Goal: Task Accomplishment & Management: Use online tool/utility

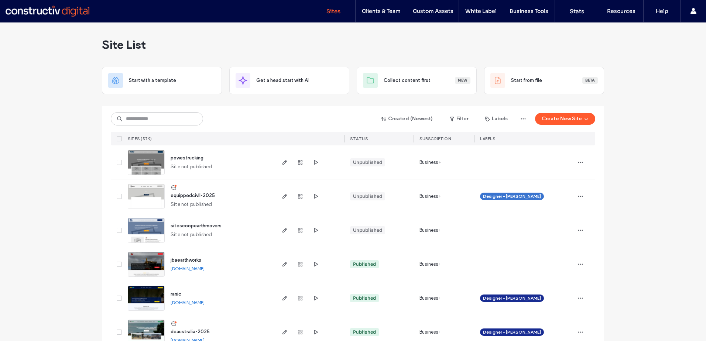
click at [133, 118] on input at bounding box center [157, 118] width 92 height 13
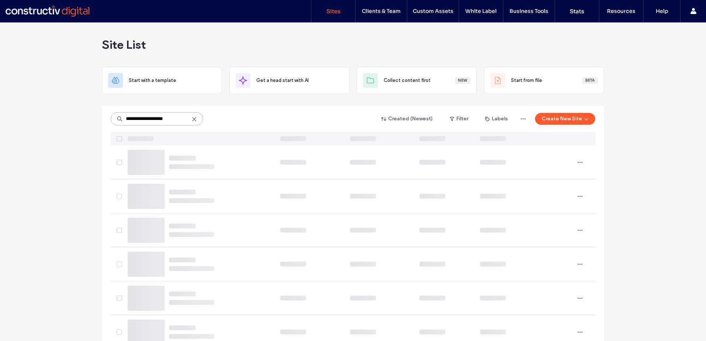
drag, startPoint x: 173, startPoint y: 120, endPoint x: 114, endPoint y: 116, distance: 59.6
click at [114, 116] on input "**********" at bounding box center [157, 118] width 92 height 13
type input "***"
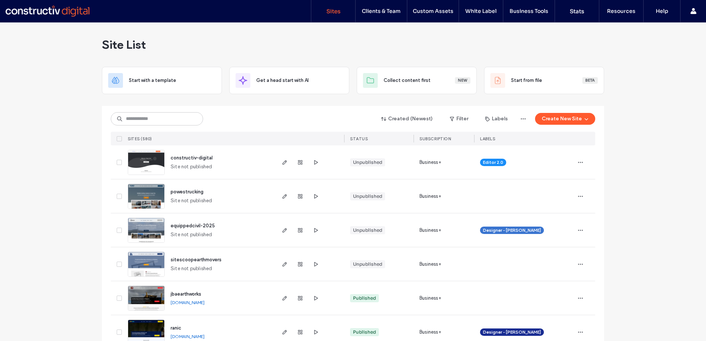
click at [140, 117] on input at bounding box center [157, 118] width 92 height 13
click at [313, 163] on icon "button" at bounding box center [316, 162] width 6 height 6
click at [580, 161] on icon "button" at bounding box center [580, 162] width 6 height 6
click at [551, 239] on span "Site Dashboard" at bounding box center [548, 241] width 34 height 7
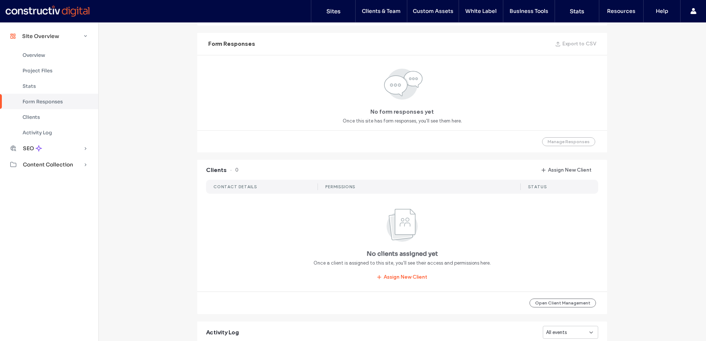
scroll to position [554, 0]
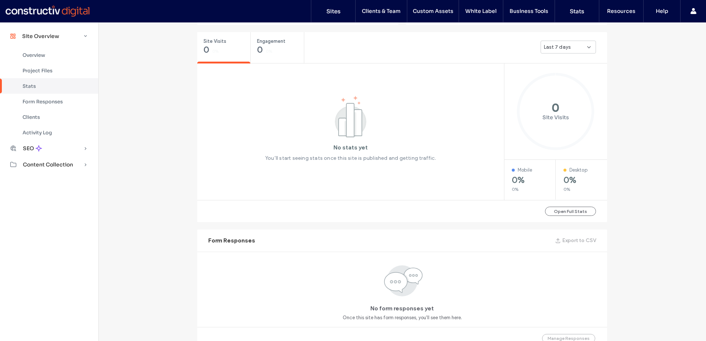
scroll to position [86, 0]
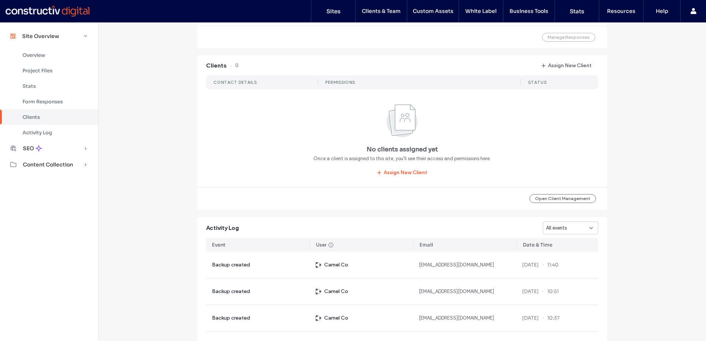
scroll to position [677, 0]
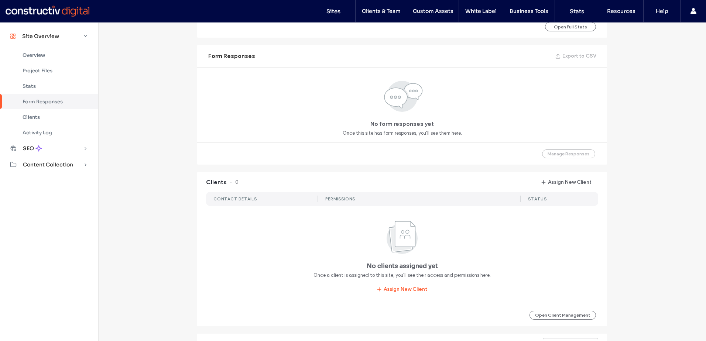
scroll to position [160, 0]
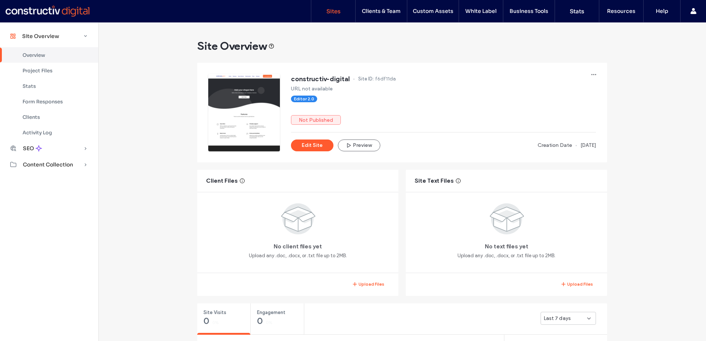
click at [331, 11] on label "Sites" at bounding box center [333, 11] width 14 height 7
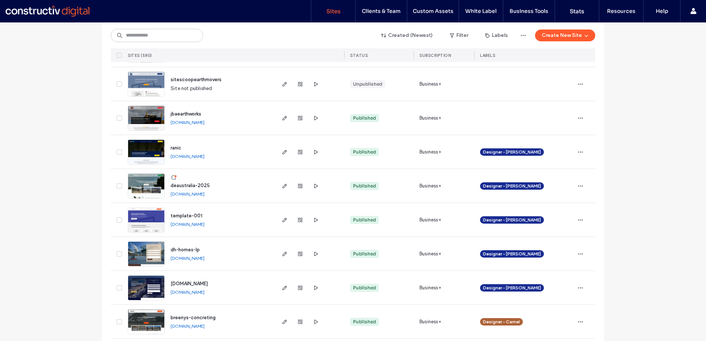
scroll to position [185, 0]
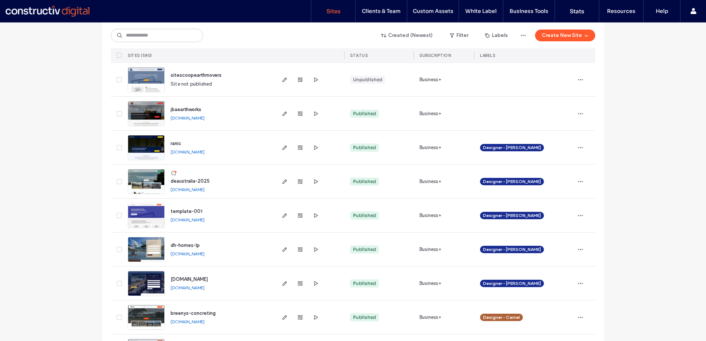
click at [308, 180] on div at bounding box center [300, 182] width 40 height 34
click at [195, 190] on link "[DOMAIN_NAME]" at bounding box center [188, 190] width 34 height 6
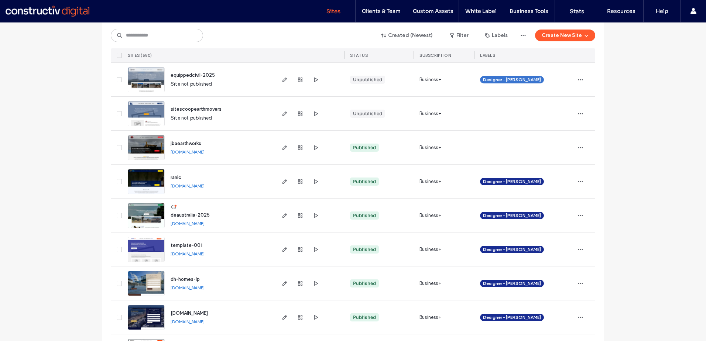
scroll to position [148, 0]
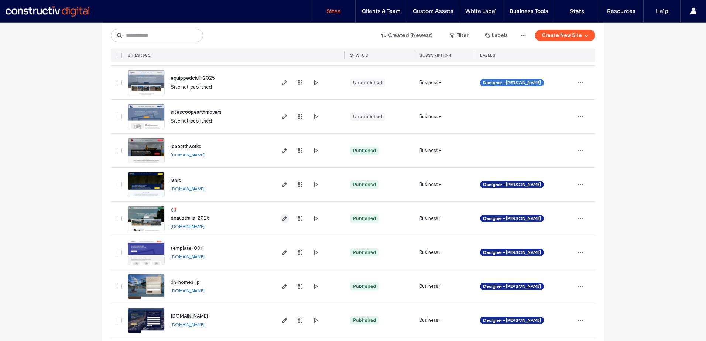
click at [282, 220] on icon "button" at bounding box center [285, 219] width 6 height 6
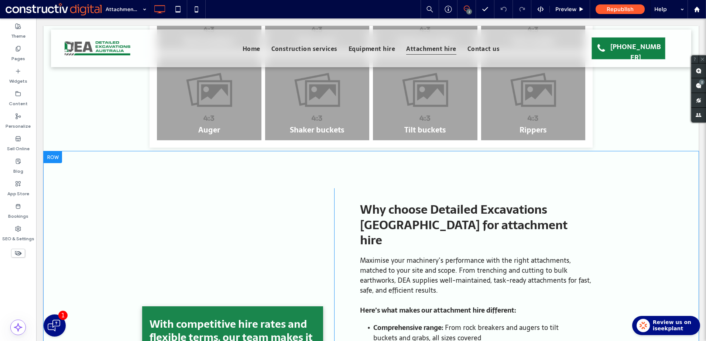
scroll to position [221, 0]
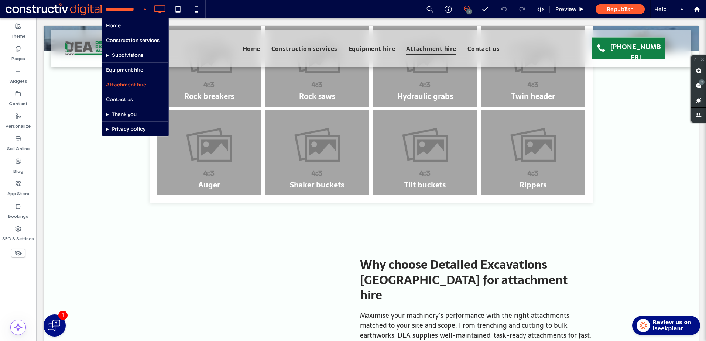
click at [125, 7] on input at bounding box center [124, 9] width 37 height 18
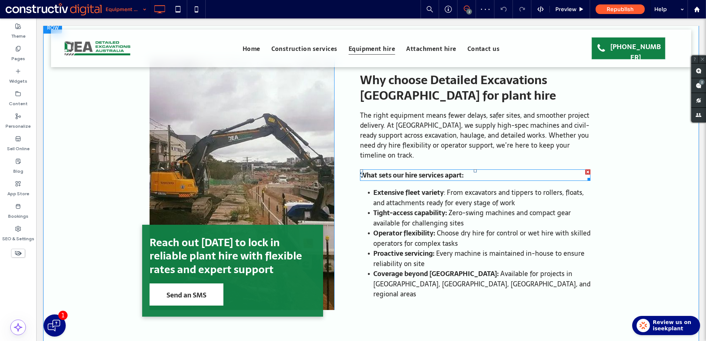
scroll to position [221, 0]
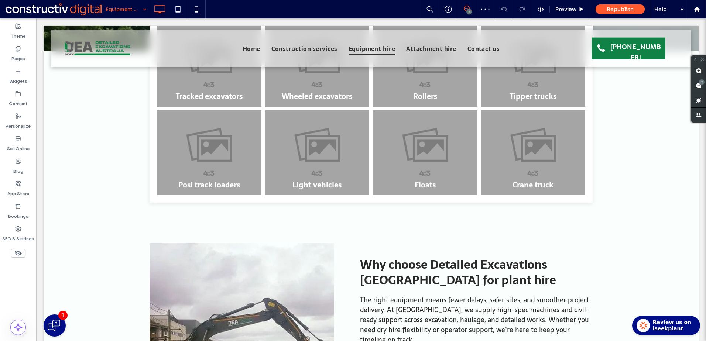
click at [123, 7] on input at bounding box center [124, 9] width 37 height 18
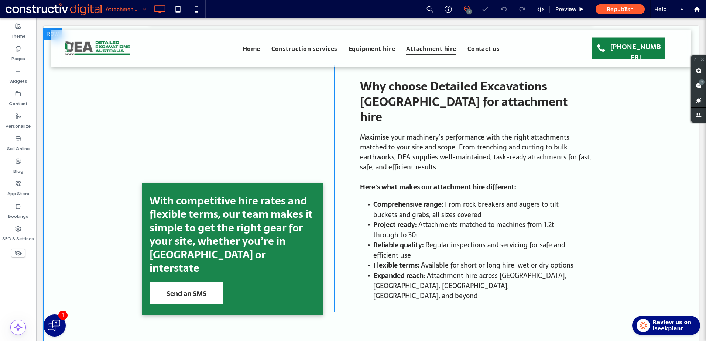
scroll to position [295, 0]
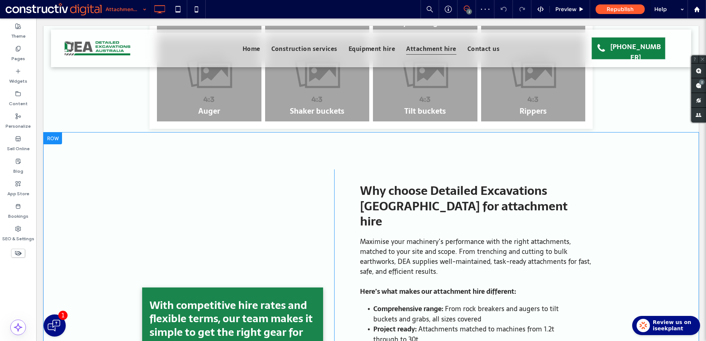
click at [234, 213] on div "With competitive hire rates and flexible terms, our team makes it simple to get…" at bounding box center [241, 292] width 185 height 247
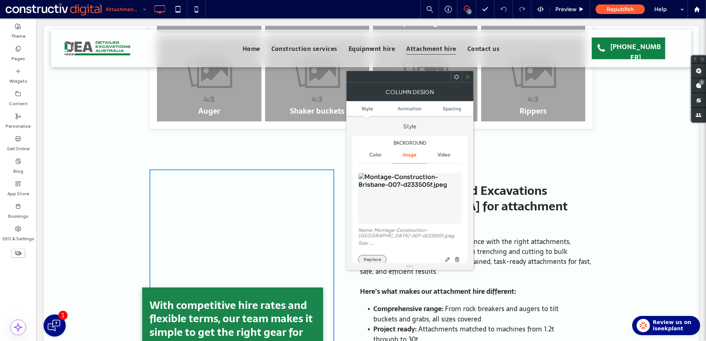
click at [374, 259] on button "Replace" at bounding box center [372, 259] width 28 height 9
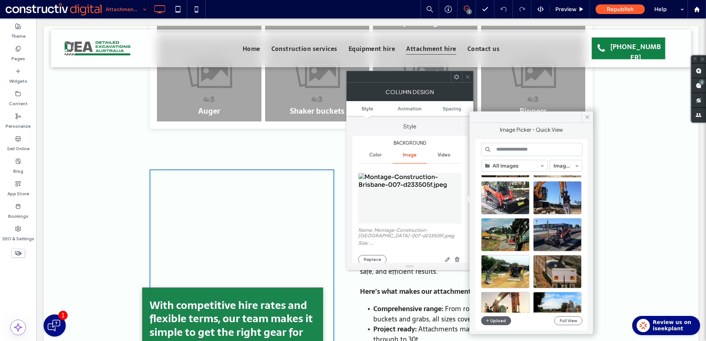
scroll to position [29, 0]
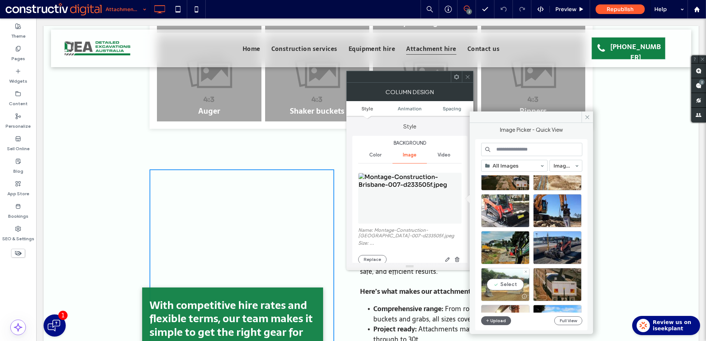
click at [505, 283] on div "Select" at bounding box center [505, 284] width 48 height 33
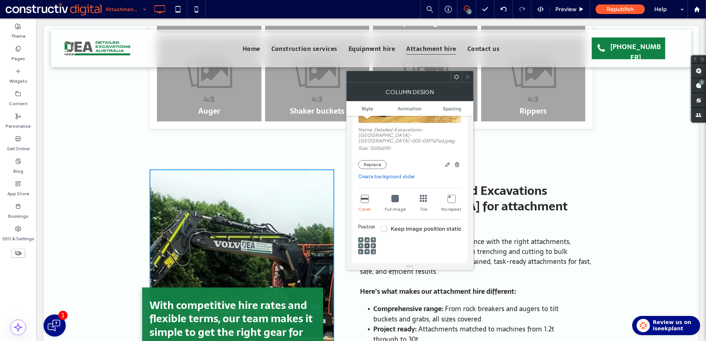
scroll to position [111, 0]
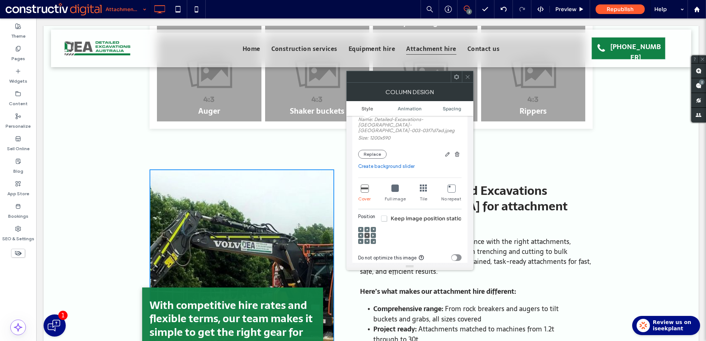
click at [360, 234] on use at bounding box center [360, 235] width 2 height 2
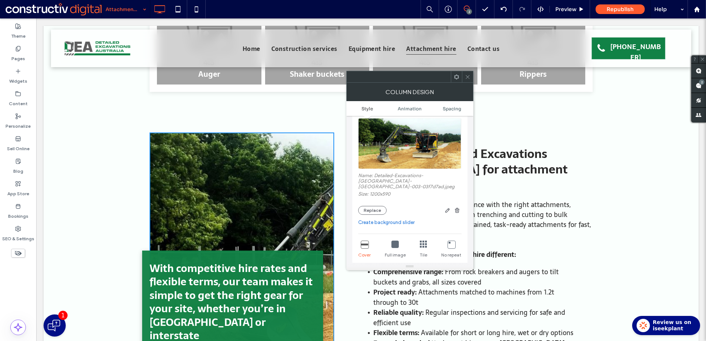
scroll to position [74, 0]
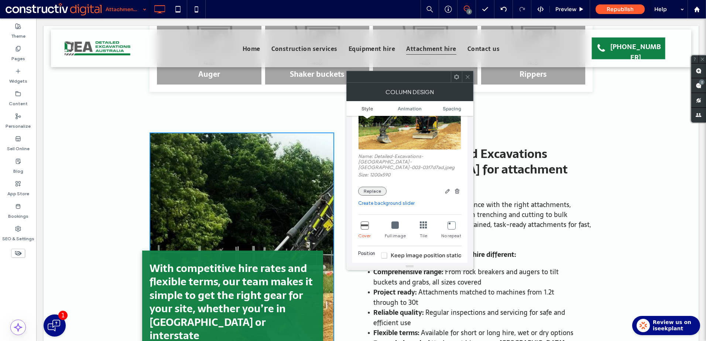
click at [373, 187] on button "Replace" at bounding box center [372, 191] width 28 height 9
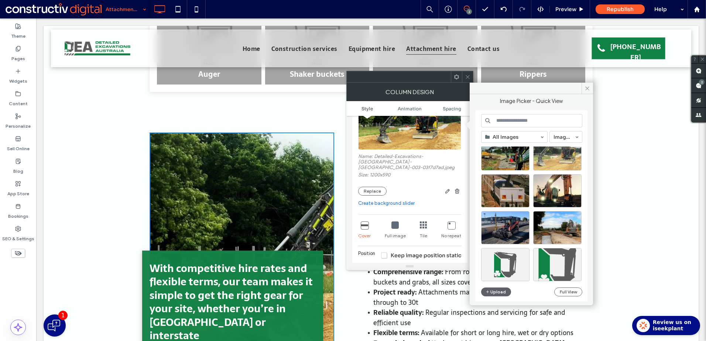
scroll to position [295, 0]
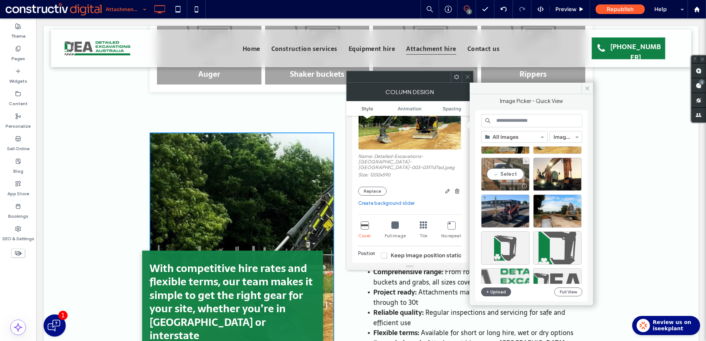
drag, startPoint x: 505, startPoint y: 169, endPoint x: 468, endPoint y: 173, distance: 36.7
click at [505, 169] on div "Select" at bounding box center [505, 174] width 48 height 33
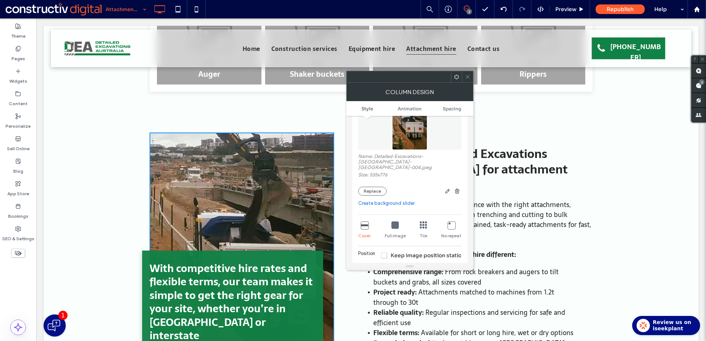
click at [467, 79] on icon at bounding box center [468, 77] width 6 height 6
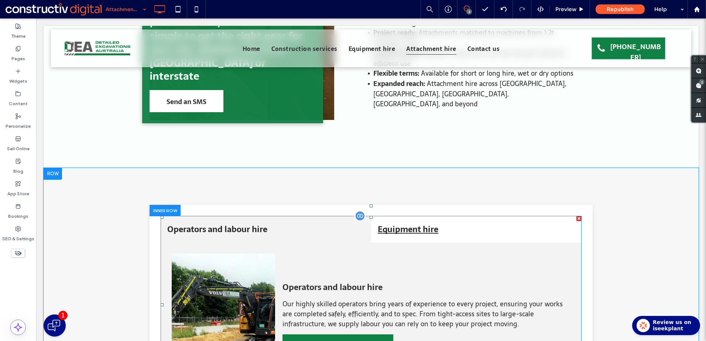
scroll to position [591, 0]
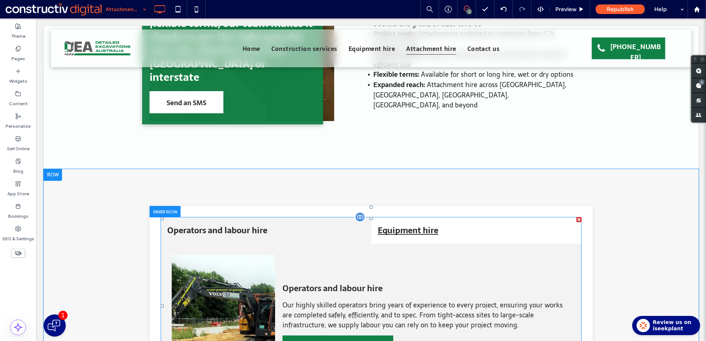
click at [416, 217] on span at bounding box center [371, 306] width 421 height 178
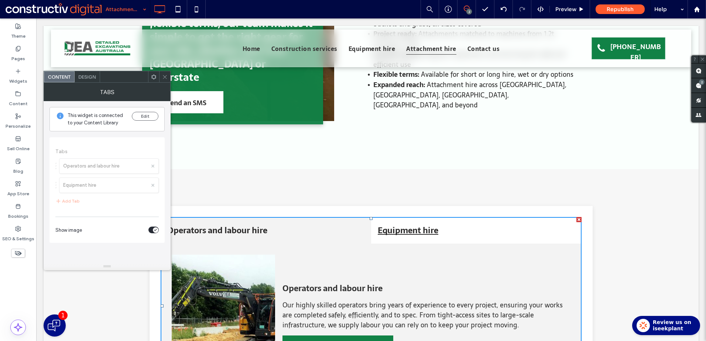
drag, startPoint x: 163, startPoint y: 76, endPoint x: 170, endPoint y: 80, distance: 7.6
click at [163, 76] on icon at bounding box center [165, 77] width 6 height 6
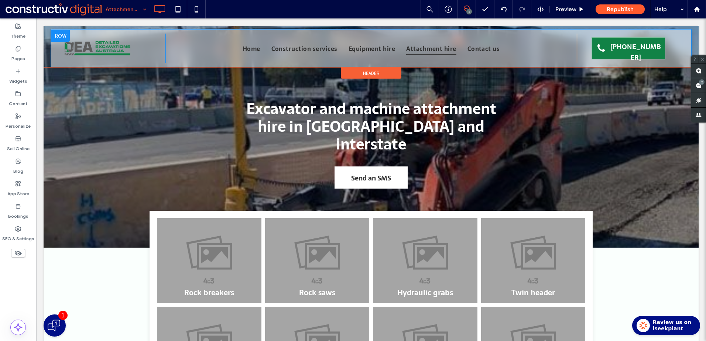
scroll to position [0, 0]
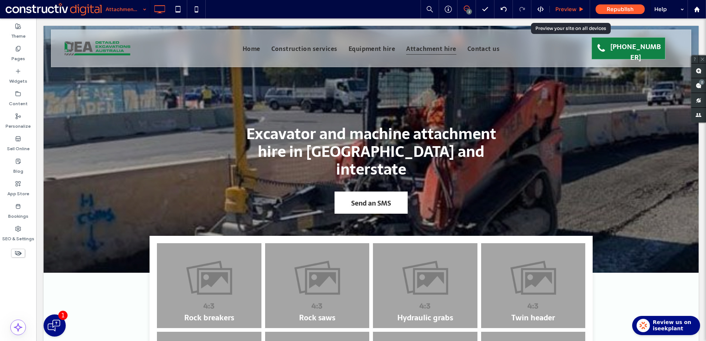
click at [567, 6] on div "Preview" at bounding box center [570, 9] width 40 height 18
click at [573, 4] on div "Preview" at bounding box center [570, 9] width 40 height 18
click at [575, 8] on span "Preview" at bounding box center [565, 9] width 21 height 7
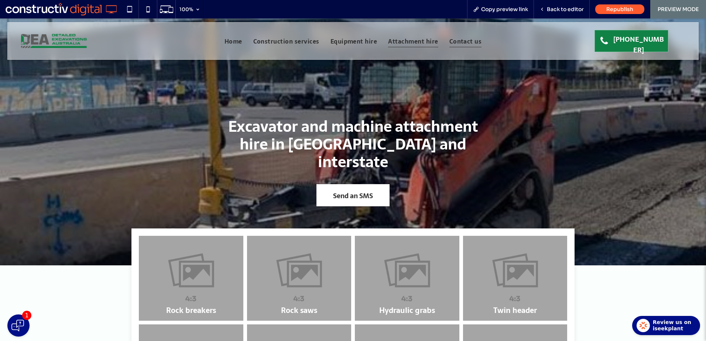
click at [456, 41] on span "Contact us" at bounding box center [465, 41] width 32 height 12
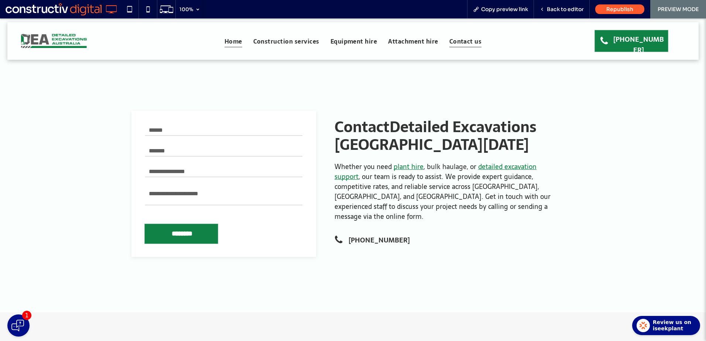
click at [230, 39] on span "Home" at bounding box center [233, 41] width 18 height 12
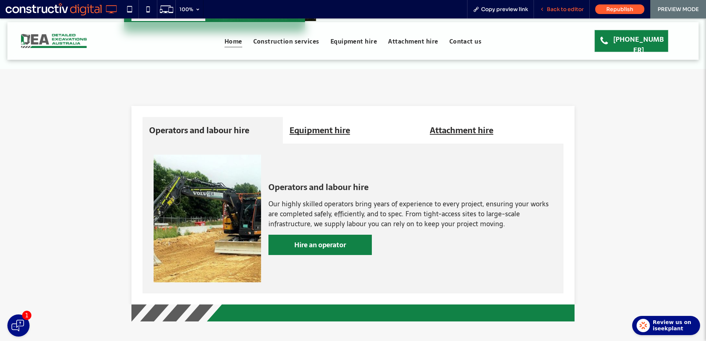
click at [565, 10] on span "Back to editor" at bounding box center [565, 9] width 37 height 7
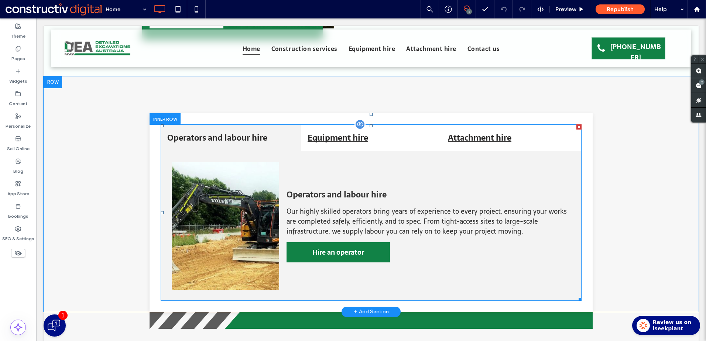
click at [364, 208] on span at bounding box center [371, 212] width 421 height 176
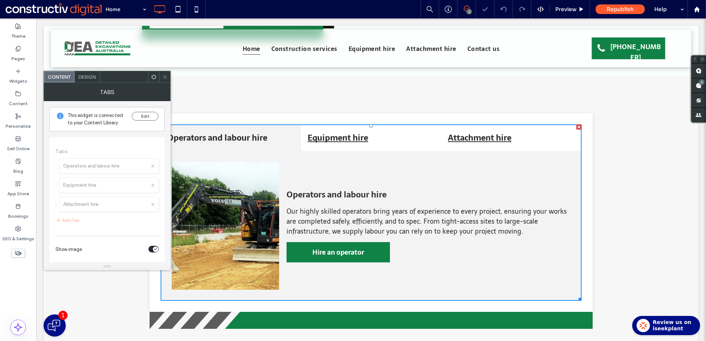
click at [108, 167] on span "Tabs Operators and labour hire Equipment hire Attachment hire Add Tab" at bounding box center [106, 186] width 103 height 91
click at [147, 115] on button "Edit" at bounding box center [145, 116] width 27 height 9
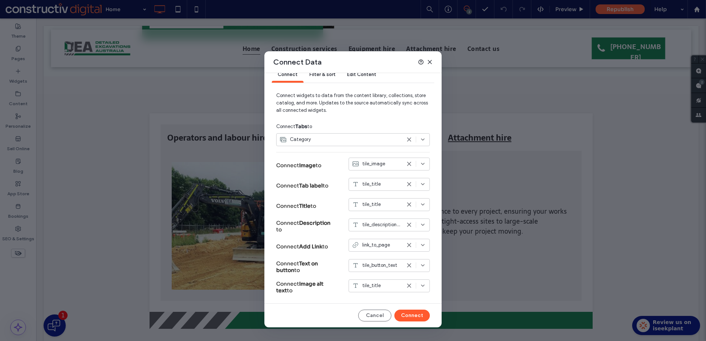
click at [429, 62] on use at bounding box center [429, 61] width 3 height 3
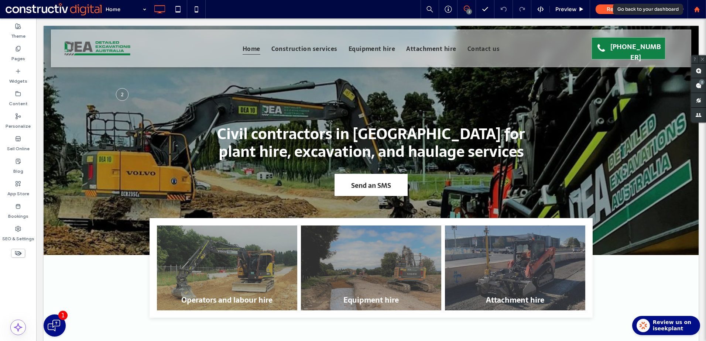
click at [698, 8] on use at bounding box center [696, 9] width 6 height 6
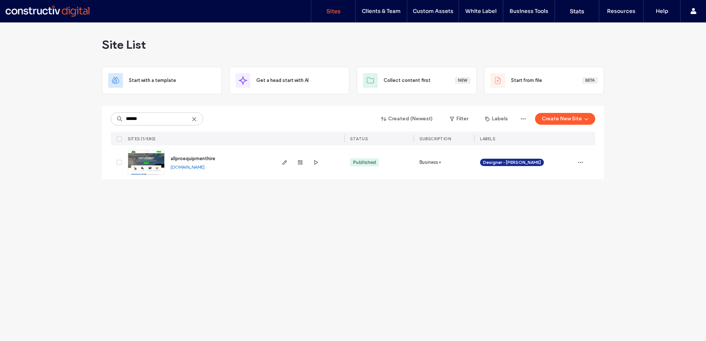
type input "******"
click at [322, 162] on div at bounding box center [309, 162] width 70 height 34
click at [317, 162] on use "button" at bounding box center [316, 162] width 4 height 4
drag, startPoint x: 193, startPoint y: 118, endPoint x: 189, endPoint y: 119, distance: 4.2
click at [193, 118] on use at bounding box center [193, 118] width 3 height 3
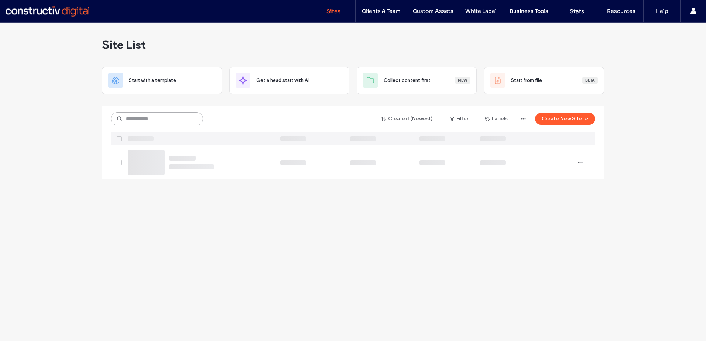
click at [158, 121] on input at bounding box center [157, 118] width 92 height 13
type input "*****"
click at [285, 161] on use "button" at bounding box center [284, 162] width 4 height 4
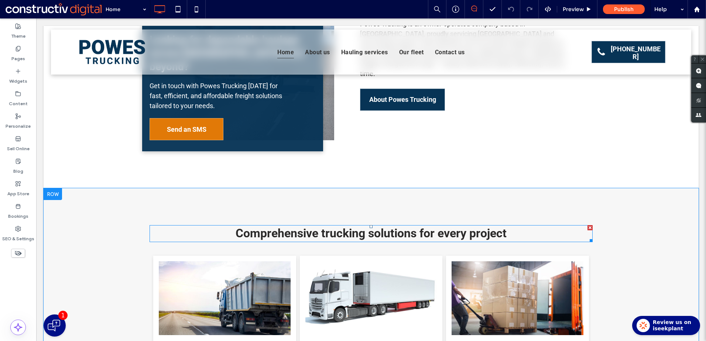
scroll to position [701, 0]
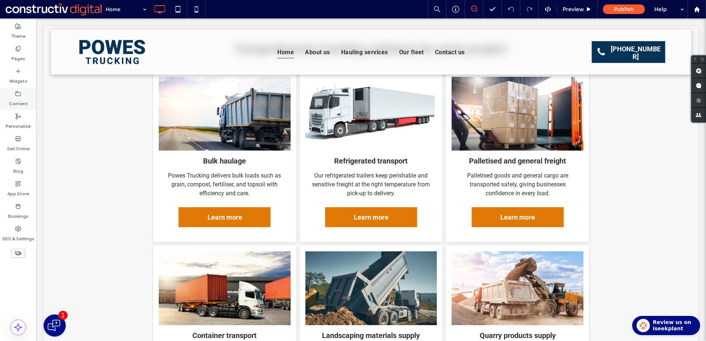
click at [12, 101] on label "Content" at bounding box center [18, 102] width 19 height 10
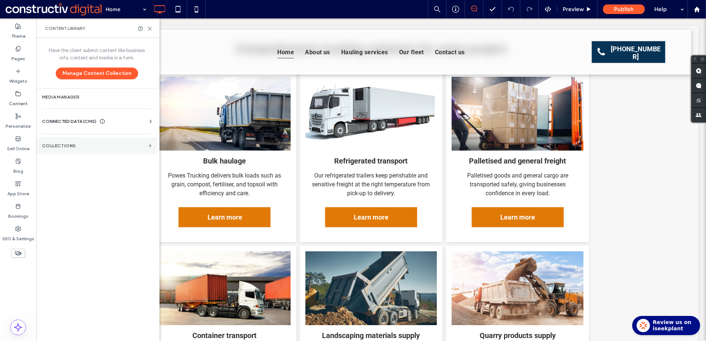
click at [80, 139] on section "Collections" at bounding box center [96, 145] width 121 height 17
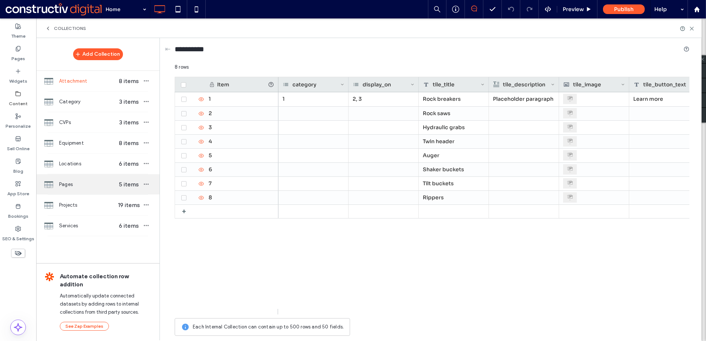
click at [97, 189] on div "Pages 5 items" at bounding box center [97, 184] width 123 height 20
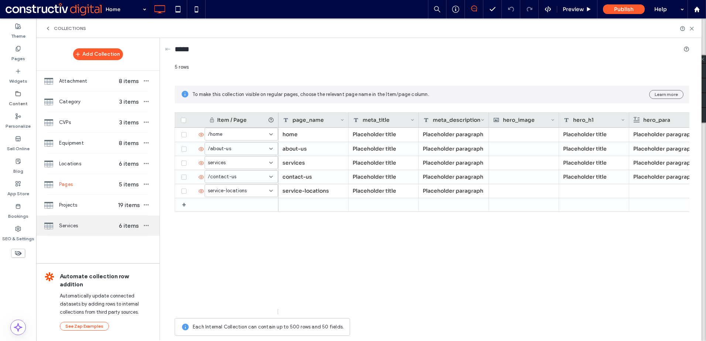
click at [95, 230] on div "Services 6 items" at bounding box center [97, 226] width 123 height 20
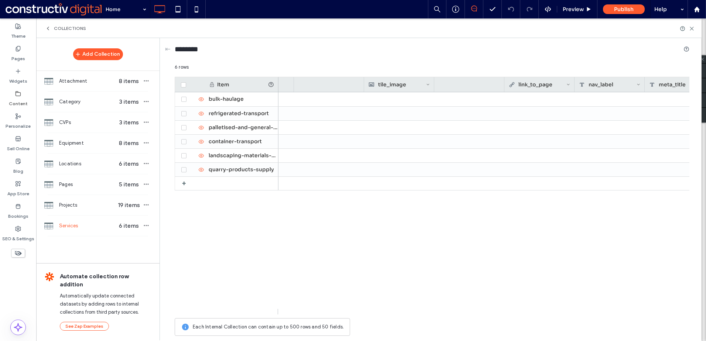
scroll to position [0, 0]
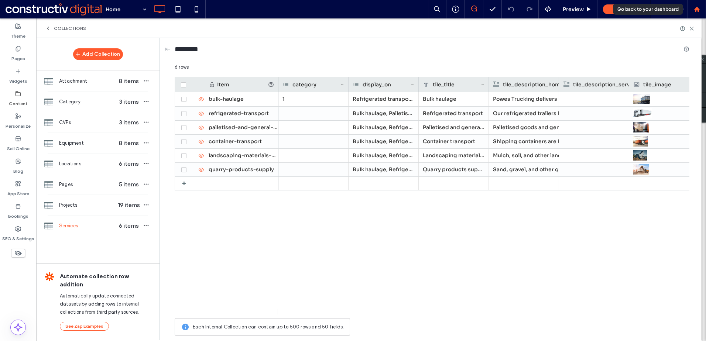
click at [700, 8] on div at bounding box center [697, 9] width 18 height 6
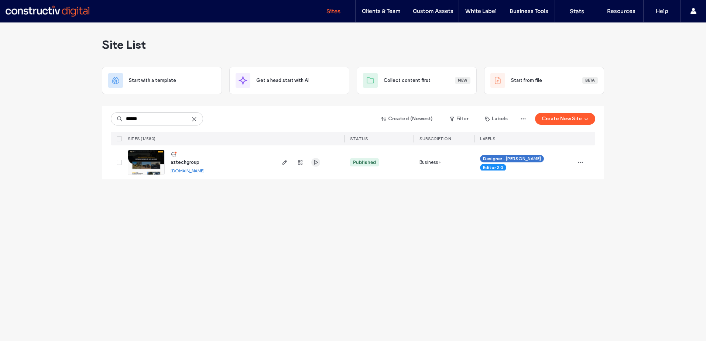
type input "******"
click at [316, 163] on icon "button" at bounding box center [316, 162] width 6 height 6
click at [232, 259] on div "Site List Start with a template Get a head start with AI Collect content first …" at bounding box center [353, 182] width 706 height 319
click at [193, 118] on use at bounding box center [193, 118] width 3 height 3
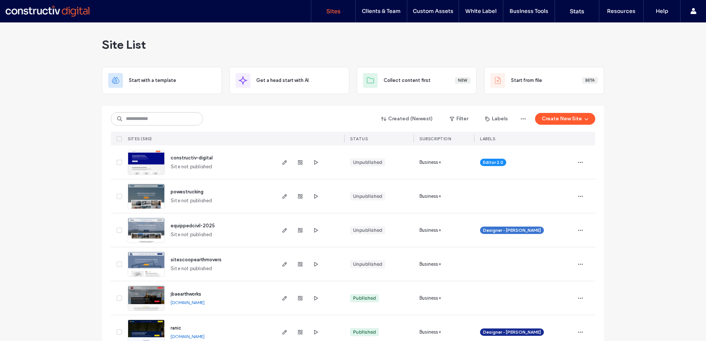
click at [201, 44] on div "Site List" at bounding box center [353, 45] width 502 height 44
